Goal: Book appointment/travel/reservation

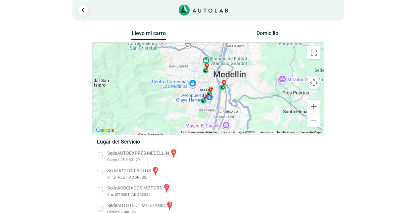
scroll to position [11, 0]
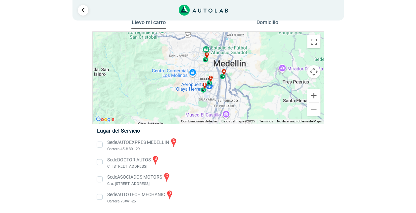
click at [98, 142] on li "Sede AUTOEXPRES MEDELLIN a Carrera 45 # 30 - 29" at bounding box center [208, 144] width 232 height 15
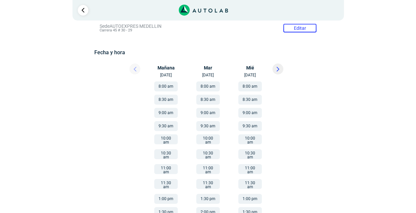
scroll to position [121, 0]
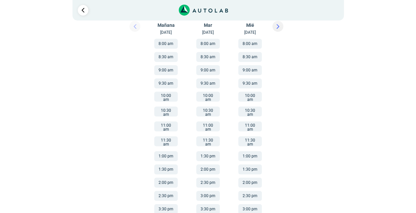
click at [166, 83] on button "9:30 am" at bounding box center [166, 83] width 24 height 10
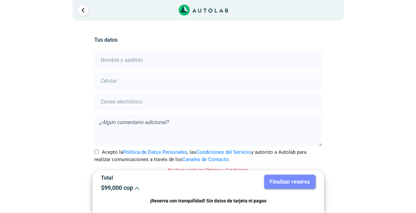
scroll to position [146, 0]
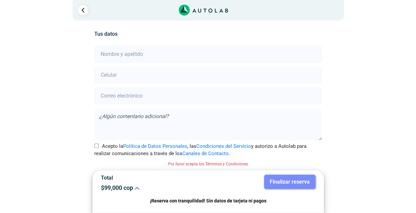
click at [137, 57] on input "text" at bounding box center [207, 54] width 227 height 17
click at [141, 56] on input "[PERSON_NAME]" at bounding box center [207, 54] width 227 height 17
click at [196, 53] on input "[PERSON_NAME]" at bounding box center [207, 54] width 227 height 17
click at [380, 97] on div "Llevo mi carro [GEOGRAPHIC_DATA] ← Mover a la izquierda → Mover a la derecha ↑ …" at bounding box center [208, 48] width 397 height 331
click at [162, 51] on input "[PERSON_NAME]" at bounding box center [207, 54] width 227 height 17
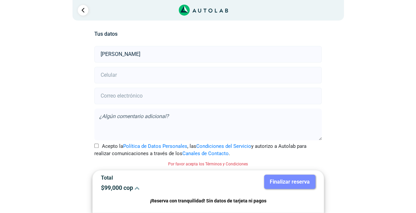
type input "[PERSON_NAME]"
type input "3158140152"
type input "[EMAIL_ADDRESS][DOMAIN_NAME]"
click at [95, 145] on input "Acepto la Política de Datos Personales , las Condiciones del Servicio y autoriz…" at bounding box center [96, 146] width 4 height 4
checkbox input "true"
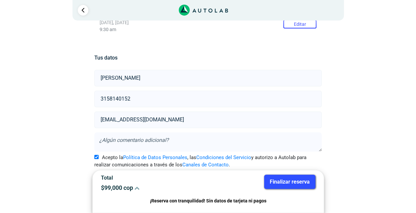
scroll to position [122, 0]
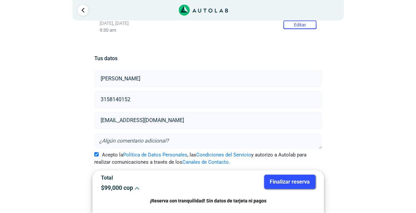
drag, startPoint x: 320, startPoint y: 147, endPoint x: 320, endPoint y: 131, distance: 15.9
click at [320, 131] on form "[PERSON_NAME] 3158140152 [EMAIL_ADDRESS][DOMAIN_NAME] Acepto la Política de Dat…" at bounding box center [207, 119] width 227 height 98
click at [343, 138] on div "Llevo mi carro [GEOGRAPHIC_DATA] ← Mover a la izquierda → Mover a la derecha ↑ …" at bounding box center [208, 60] width 321 height 307
click at [289, 183] on button "Finalizar reserva" at bounding box center [289, 182] width 51 height 14
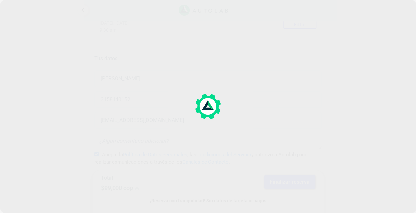
scroll to position [0, 0]
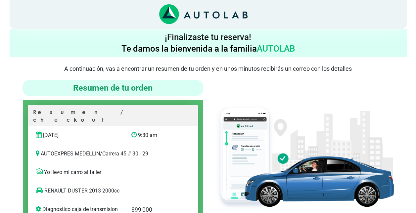
click at [171, 11] on icon "Link al sitio de autolab" at bounding box center [172, 13] width 7 height 12
